Goal: Information Seeking & Learning: Compare options

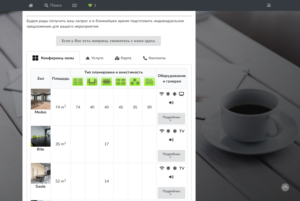
scroll to position [283, 0]
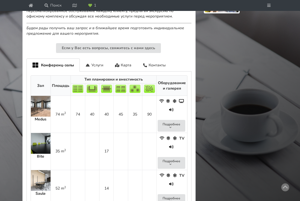
click at [42, 108] on img at bounding box center [41, 106] width 20 height 21
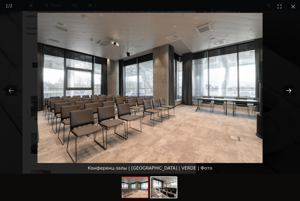
click at [193, 94] on button "Next slide" at bounding box center [288, 90] width 11 height 11
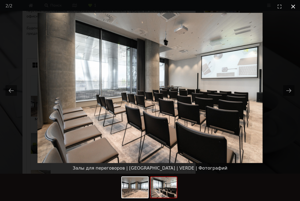
click at [193, 7] on button "Close gallery" at bounding box center [294, 6] width 14 height 13
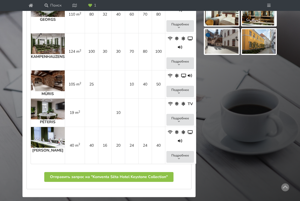
scroll to position [355, 0]
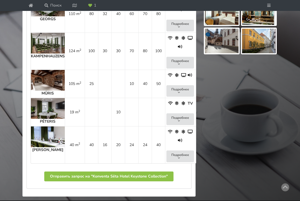
click at [52, 54] on img at bounding box center [48, 43] width 34 height 21
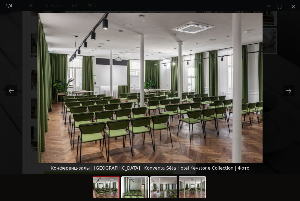
click at [49, 120] on picture at bounding box center [150, 88] width 300 height 150
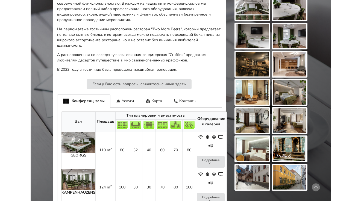
scroll to position [22, 0]
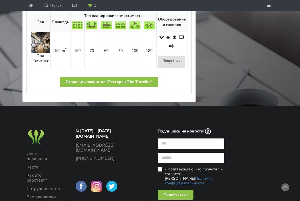
scroll to position [325, 0]
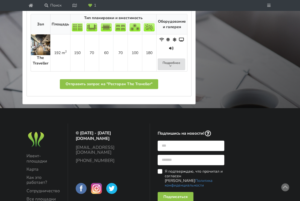
click at [43, 55] on img at bounding box center [40, 44] width 19 height 21
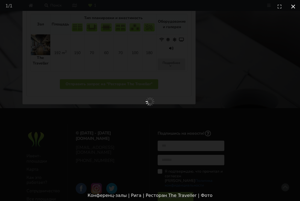
click at [293, 6] on button "Close gallery" at bounding box center [294, 6] width 14 height 13
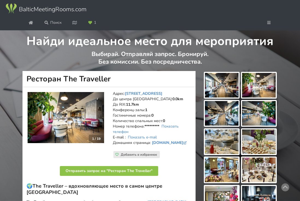
scroll to position [0, 0]
click at [52, 28] on link "Поиск" at bounding box center [53, 23] width 24 height 10
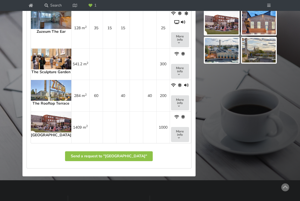
scroll to position [432, 0]
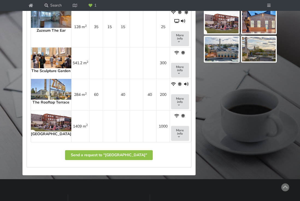
click at [48, 68] on img at bounding box center [51, 58] width 40 height 21
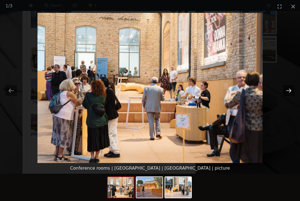
click at [290, 90] on button "Next slide" at bounding box center [288, 90] width 11 height 11
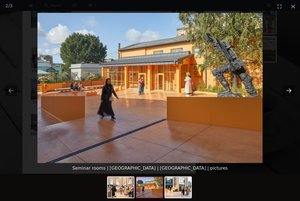
click at [290, 90] on button "Next slide" at bounding box center [288, 90] width 11 height 11
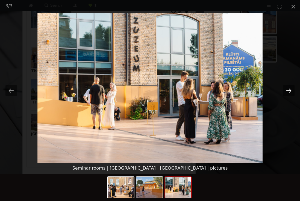
click at [290, 90] on button "Next slide" at bounding box center [288, 90] width 11 height 11
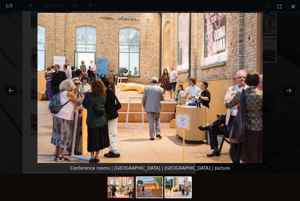
click at [243, 151] on picture at bounding box center [150, 88] width 300 height 150
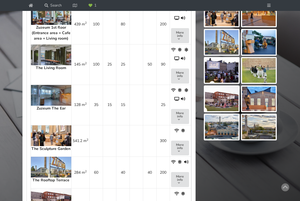
scroll to position [351, 0]
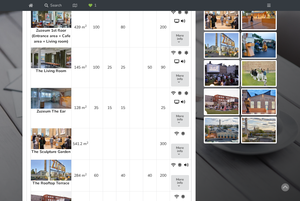
click at [42, 109] on img at bounding box center [51, 98] width 40 height 21
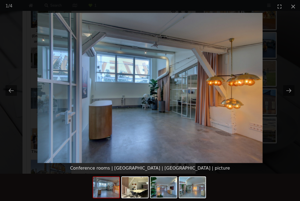
click at [33, 142] on picture at bounding box center [150, 88] width 300 height 150
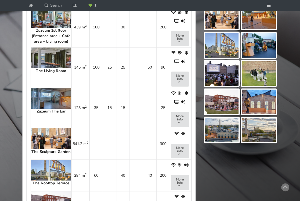
click at [54, 28] on img at bounding box center [51, 17] width 40 height 21
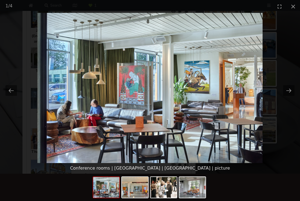
click at [32, 127] on picture at bounding box center [150, 88] width 300 height 150
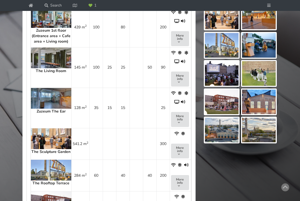
click at [47, 68] on img at bounding box center [51, 58] width 40 height 21
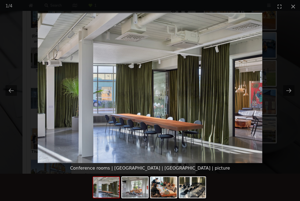
click at [34, 132] on picture at bounding box center [150, 88] width 300 height 150
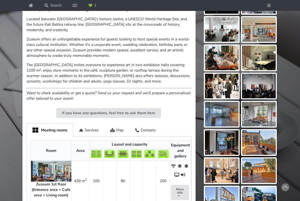
scroll to position [110, 0]
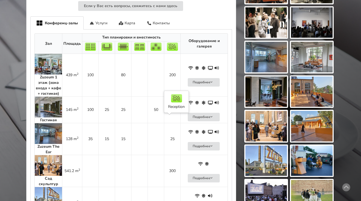
scroll to position [308, 0]
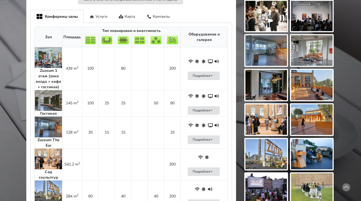
click at [46, 48] on img at bounding box center [48, 57] width 27 height 21
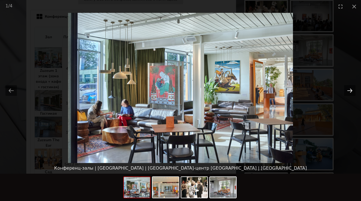
click at [348, 92] on button "Next slide" at bounding box center [349, 90] width 11 height 11
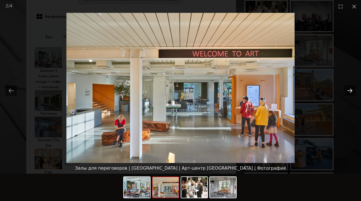
click at [348, 92] on button "Next slide" at bounding box center [349, 90] width 11 height 11
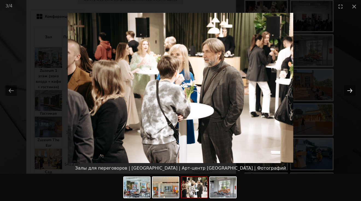
click at [348, 92] on button "Next slide" at bounding box center [349, 90] width 11 height 11
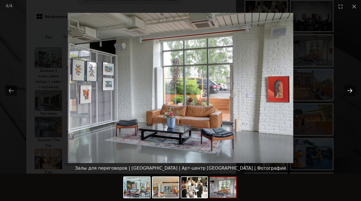
click at [348, 92] on button "Next slide" at bounding box center [349, 90] width 11 height 11
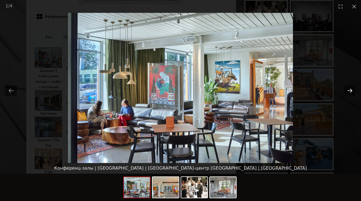
click at [348, 92] on button "Next slide" at bounding box center [349, 90] width 11 height 11
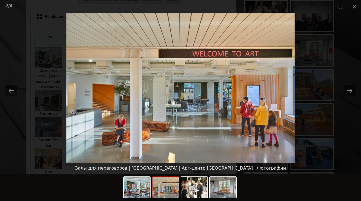
click at [333, 126] on picture at bounding box center [180, 88] width 361 height 150
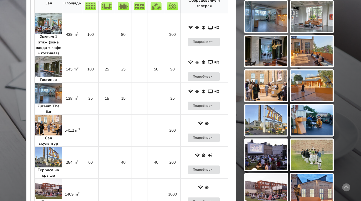
scroll to position [319, 0]
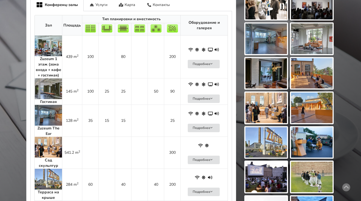
click at [49, 141] on img at bounding box center [48, 147] width 27 height 21
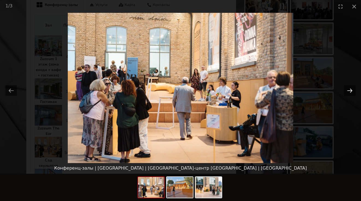
click at [346, 92] on button "Next slide" at bounding box center [349, 90] width 11 height 11
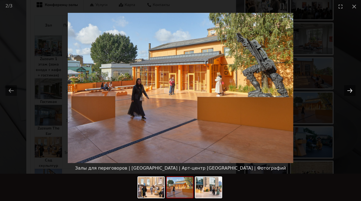
click at [346, 92] on button "Next slide" at bounding box center [349, 90] width 11 height 11
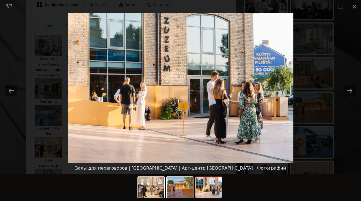
click at [329, 124] on picture at bounding box center [180, 88] width 361 height 150
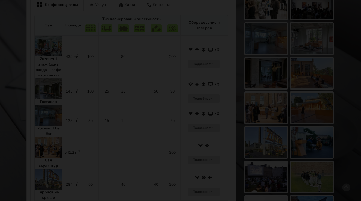
scroll to position [0, 0]
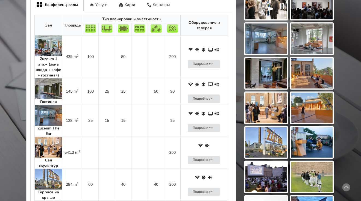
click at [53, 79] on img at bounding box center [48, 88] width 27 height 21
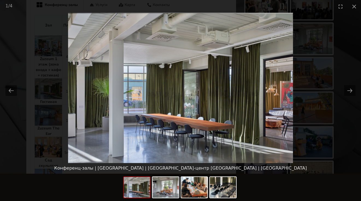
click at [50, 140] on picture at bounding box center [180, 88] width 361 height 150
